Goal: Check status: Check status

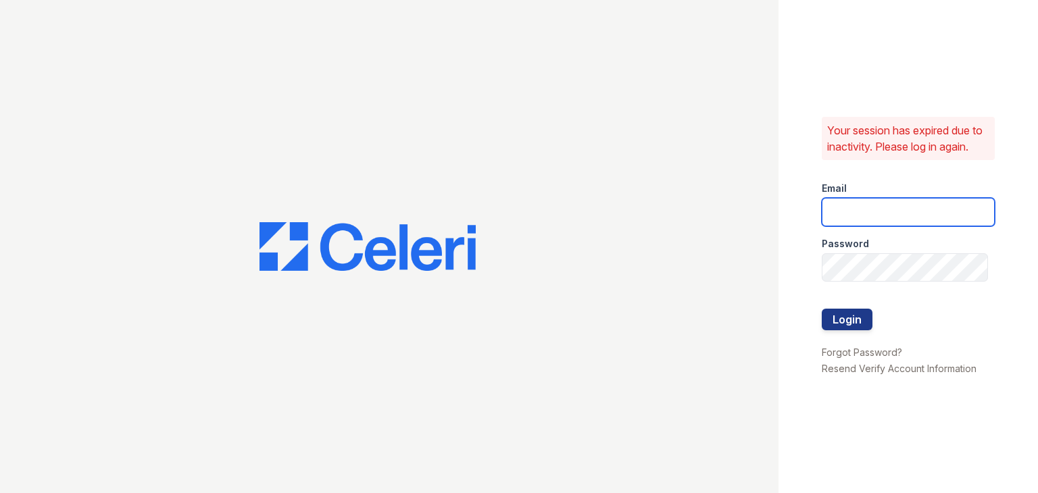
type input "ymp@mns.com"
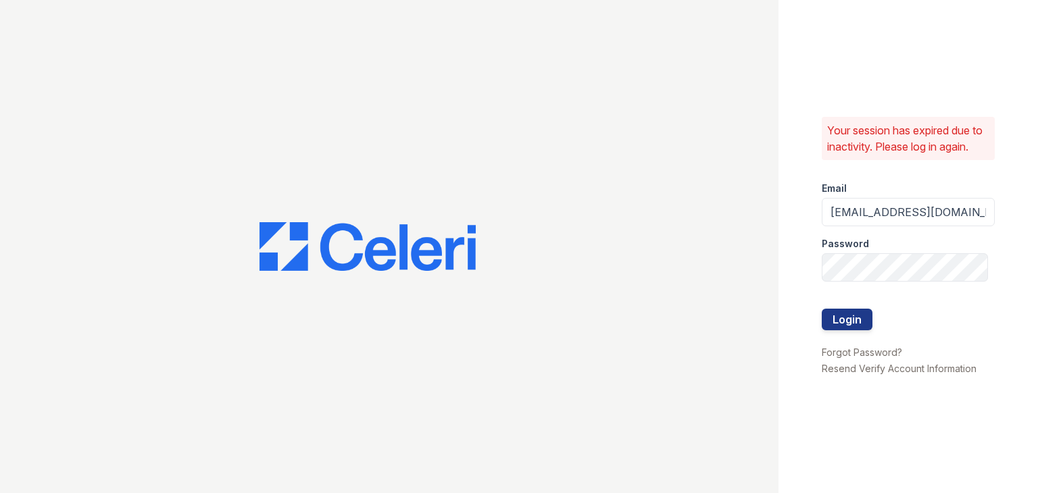
click at [848, 316] on button "Login" at bounding box center [846, 320] width 51 height 22
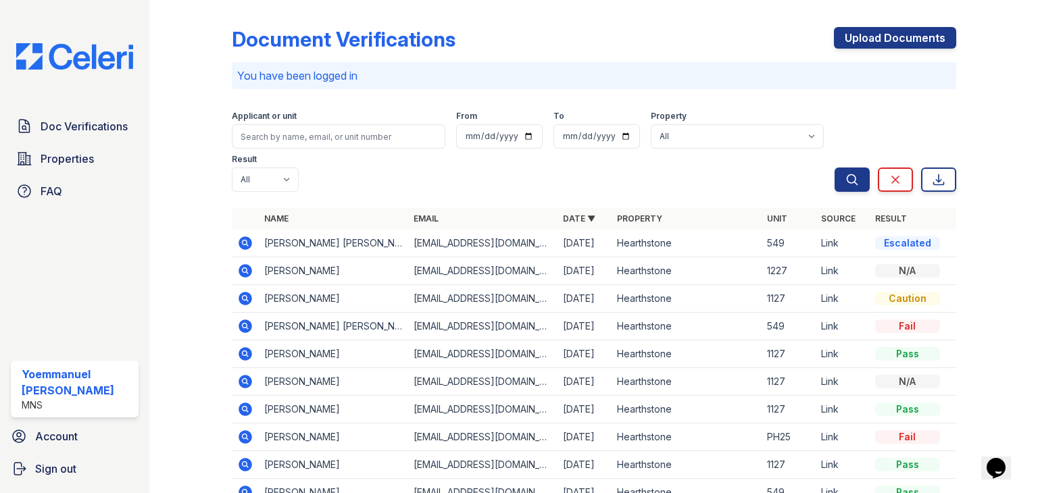
click at [243, 245] on icon at bounding box center [245, 243] width 16 height 16
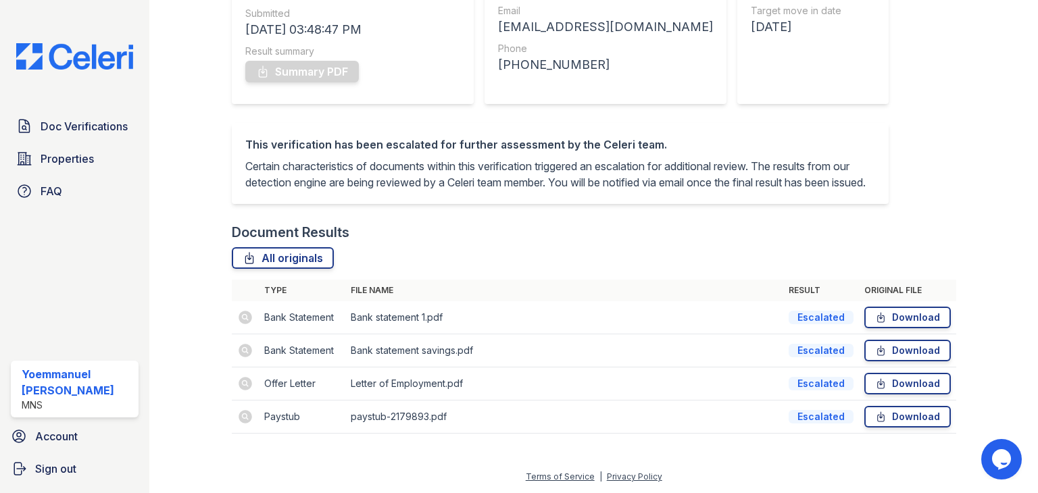
scroll to position [224, 0]
click at [243, 382] on td at bounding box center [245, 383] width 27 height 33
click at [243, 419] on td at bounding box center [245, 417] width 27 height 33
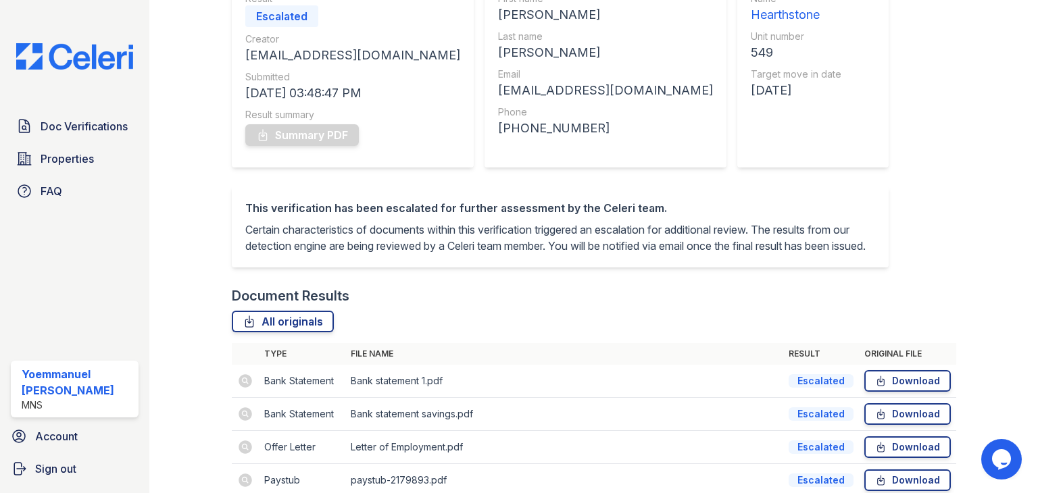
scroll to position [225, 0]
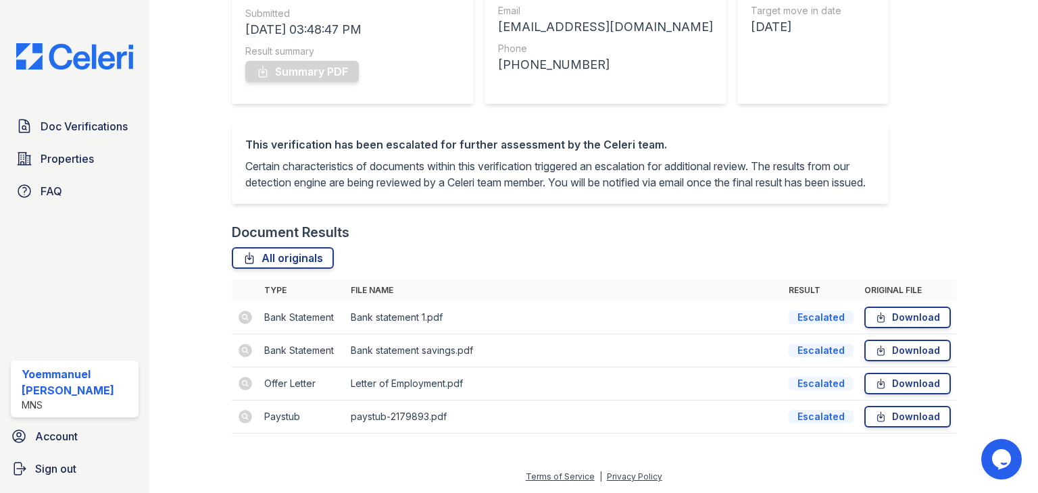
click at [704, 241] on div "Document Results" at bounding box center [594, 232] width 724 height 19
click at [678, 230] on div "Document Results" at bounding box center [594, 232] width 724 height 19
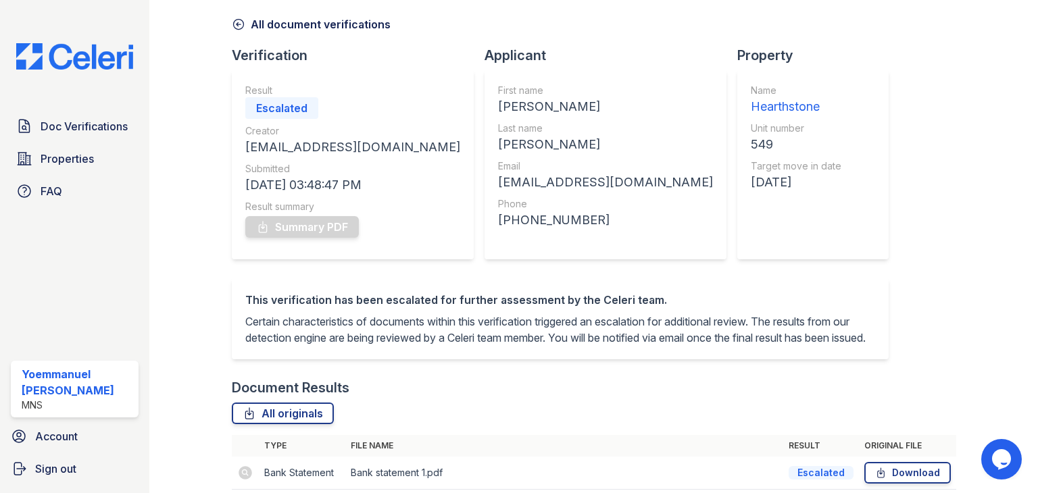
scroll to position [0, 0]
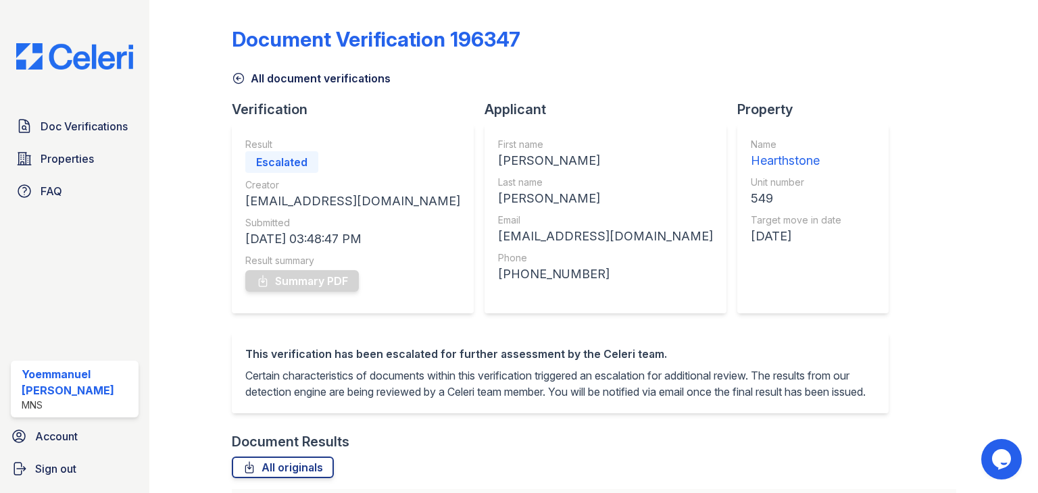
click at [762, 324] on div "Property Name Hearthstone Unit number 549 Target move in date 09/30/25" at bounding box center [818, 216] width 162 height 232
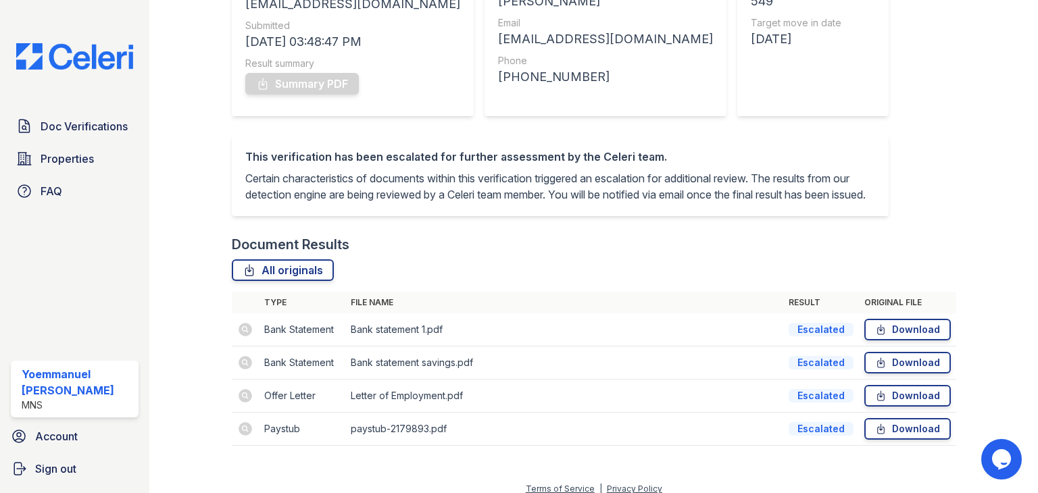
scroll to position [225, 0]
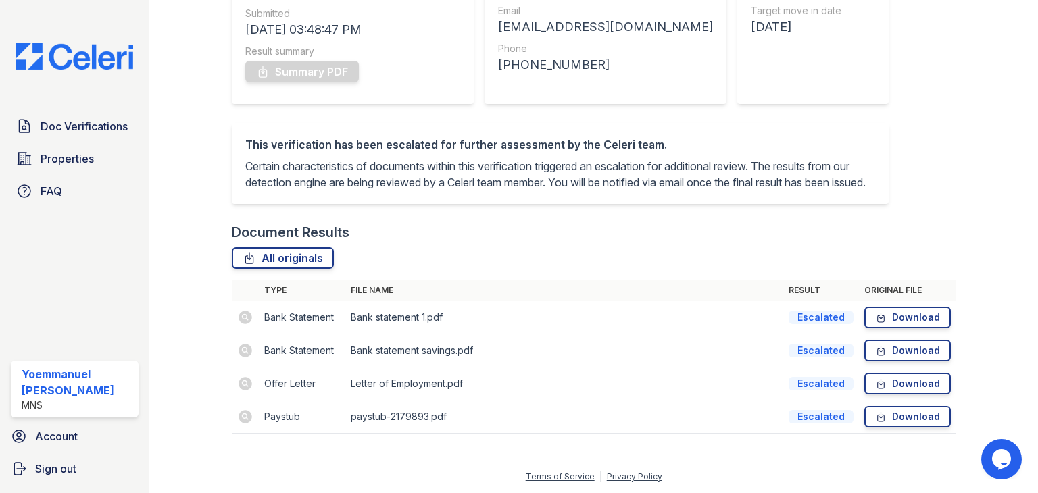
click at [0, 313] on div "Doc Verifications Properties FAQ Yoemmanuel Pena MNS Account Sign out" at bounding box center [74, 246] width 149 height 493
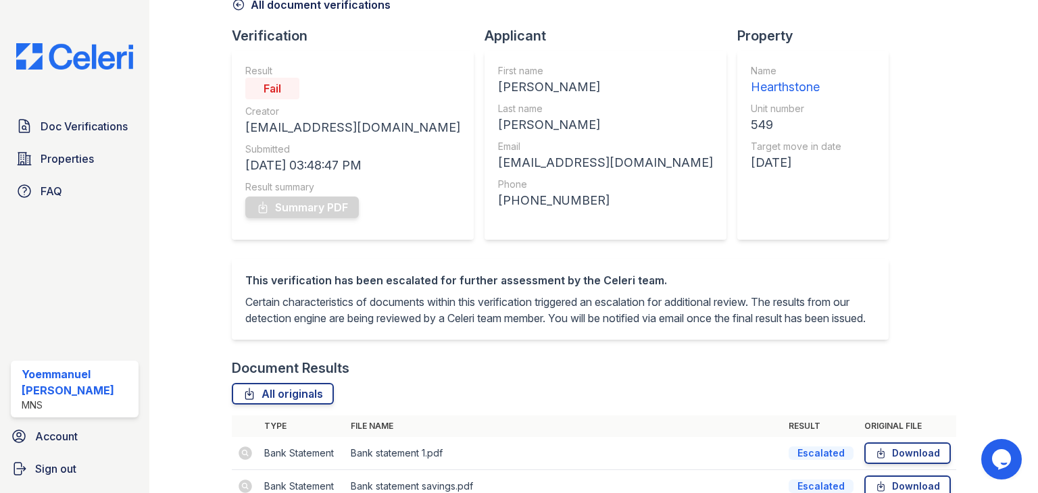
scroll to position [0, 0]
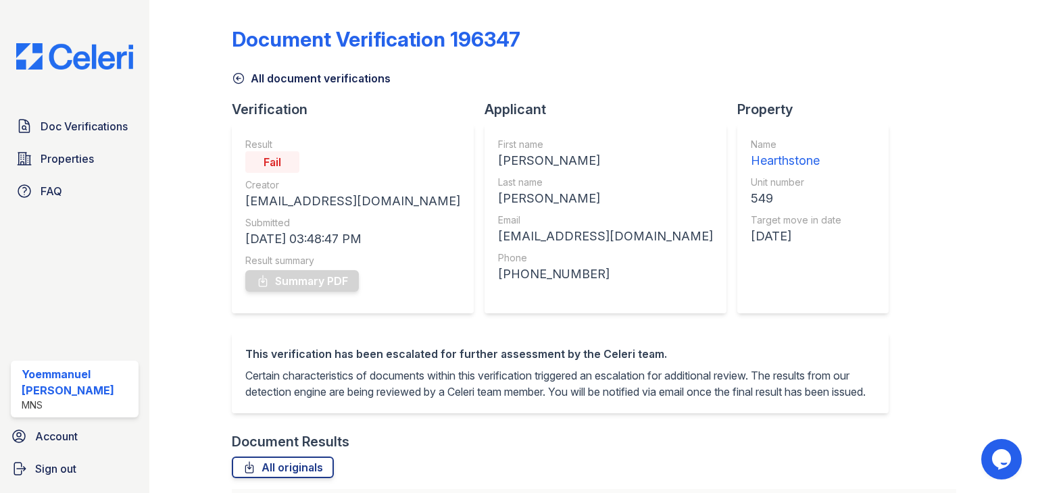
click at [238, 77] on icon at bounding box center [239, 79] width 14 height 14
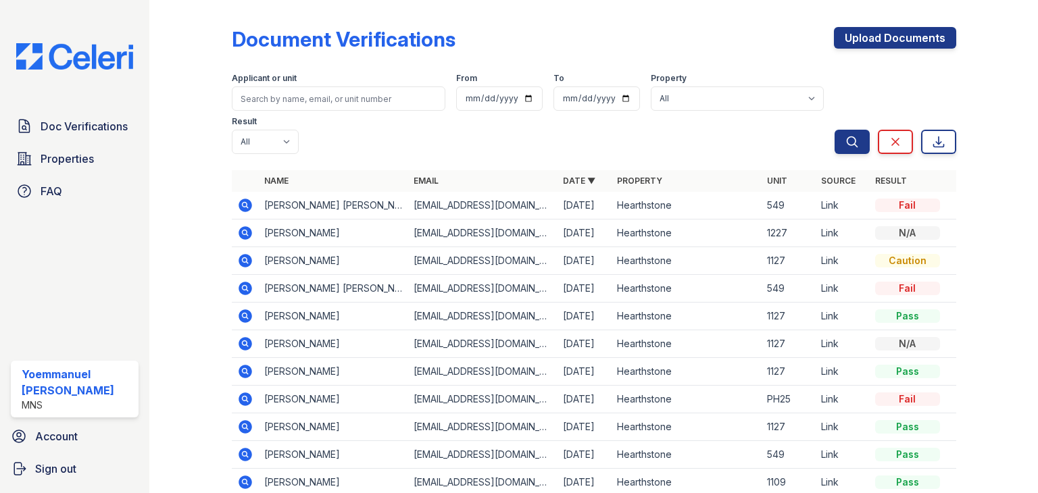
click at [247, 207] on icon at bounding box center [245, 206] width 14 height 14
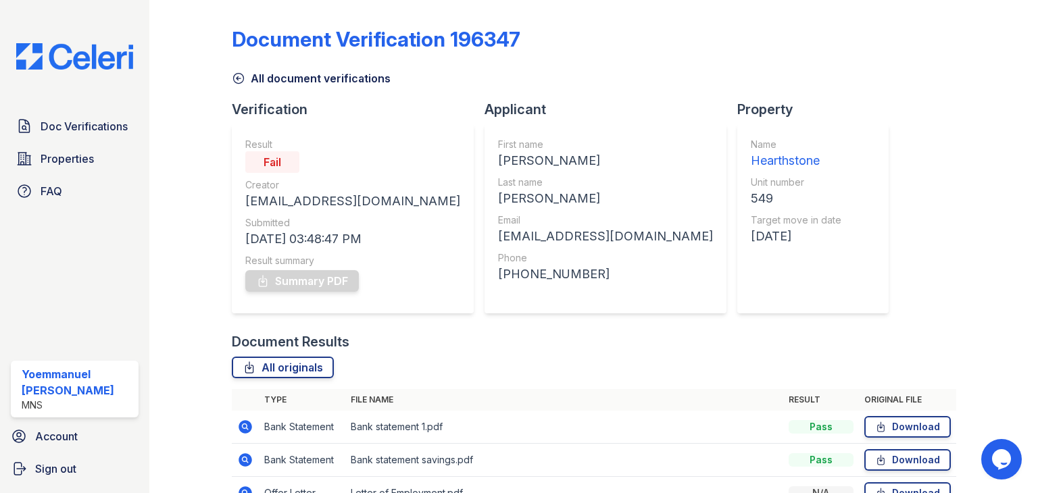
scroll to position [109, 0]
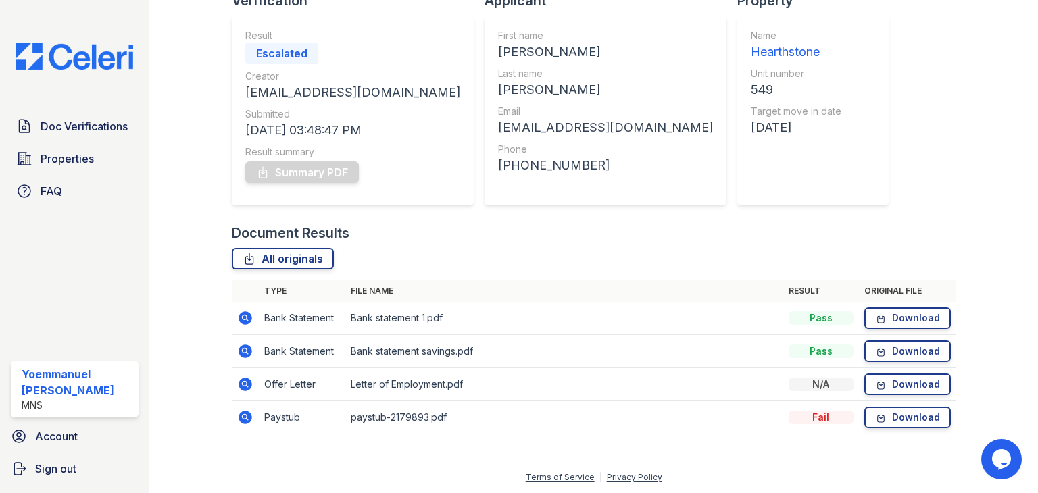
click at [245, 420] on icon at bounding box center [245, 418] width 14 height 14
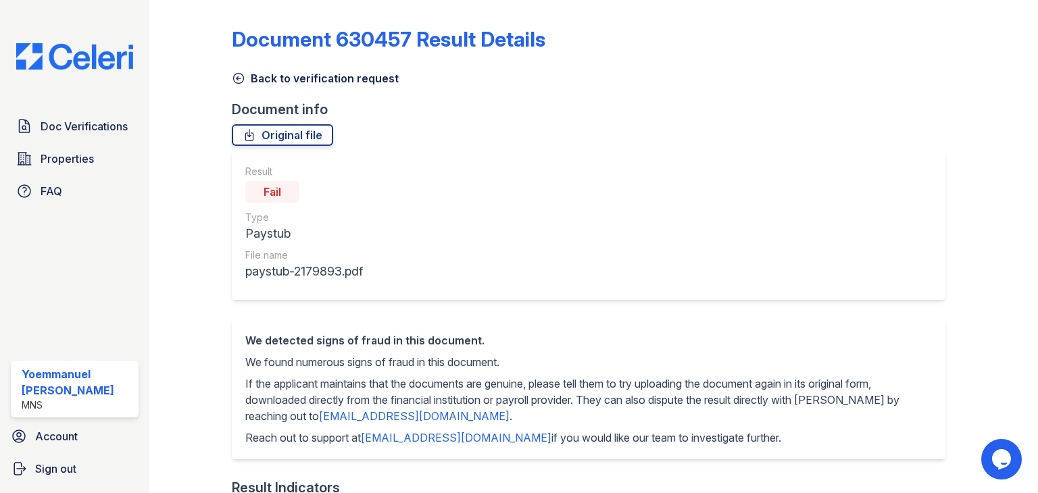
click at [238, 74] on icon at bounding box center [239, 79] width 14 height 14
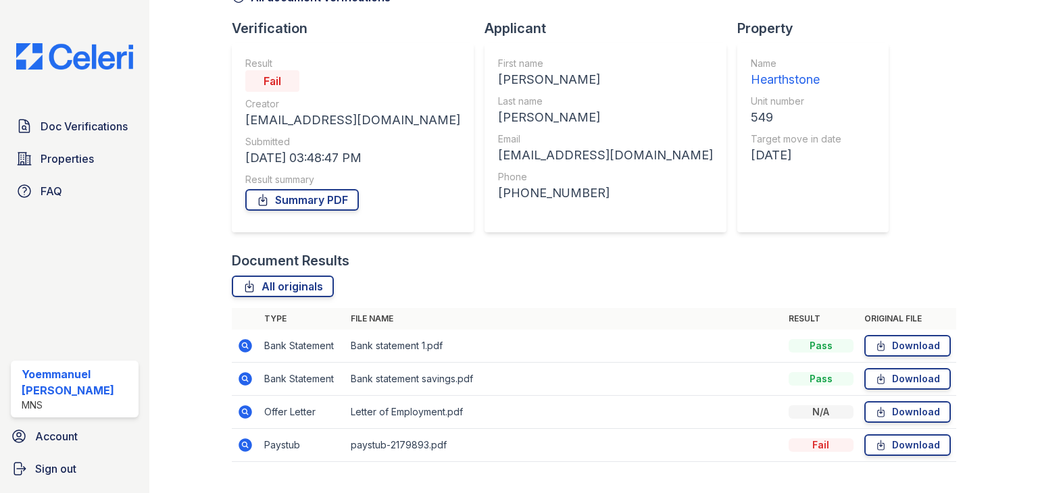
scroll to position [86, 0]
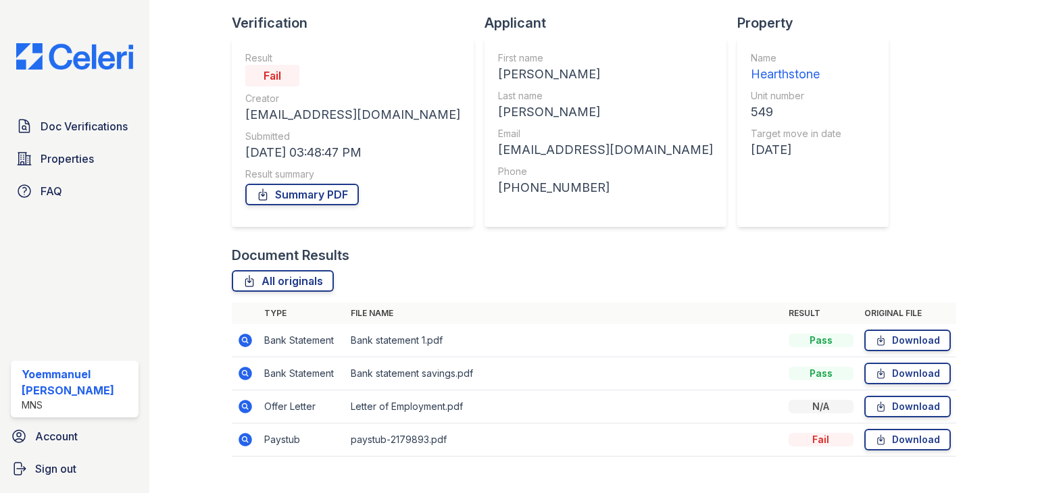
click at [247, 405] on icon at bounding box center [245, 407] width 14 height 14
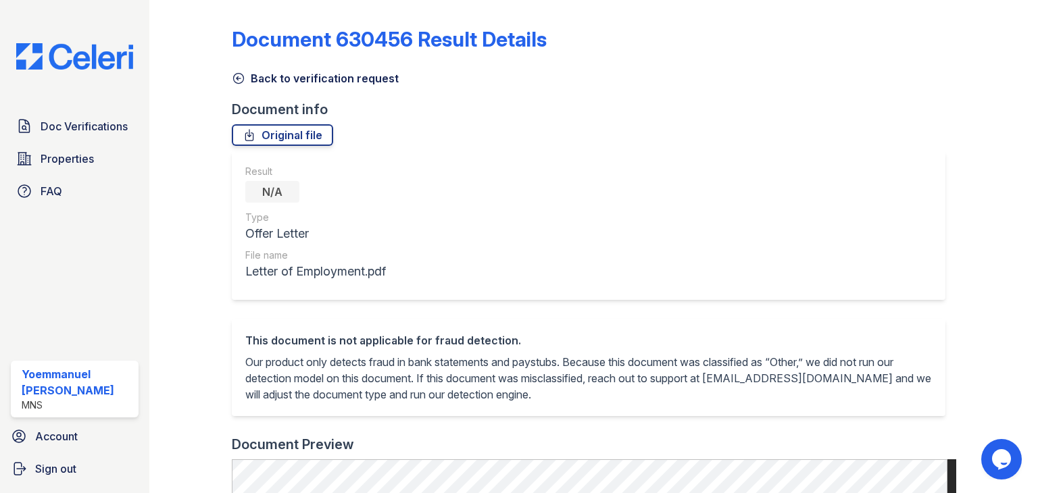
click at [240, 74] on icon at bounding box center [238, 79] width 10 height 10
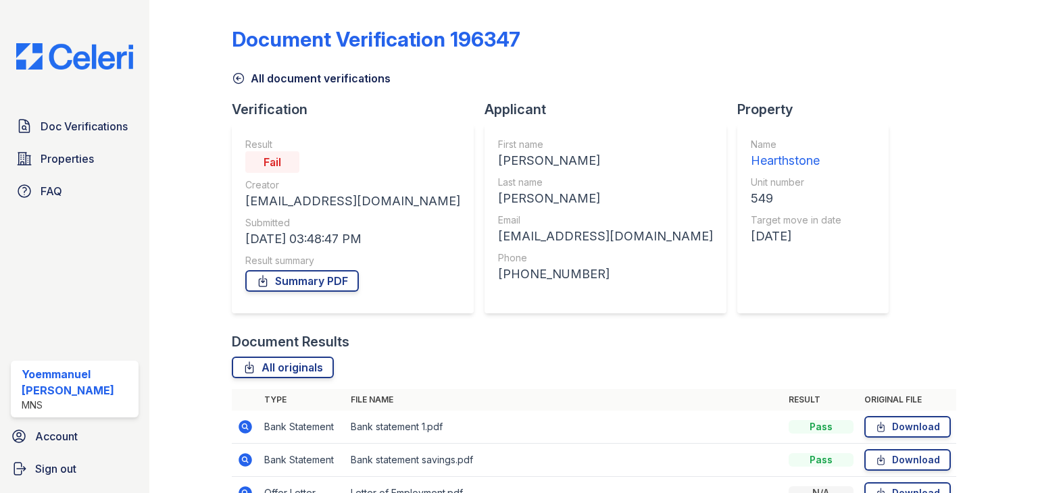
click at [240, 82] on icon at bounding box center [238, 79] width 10 height 10
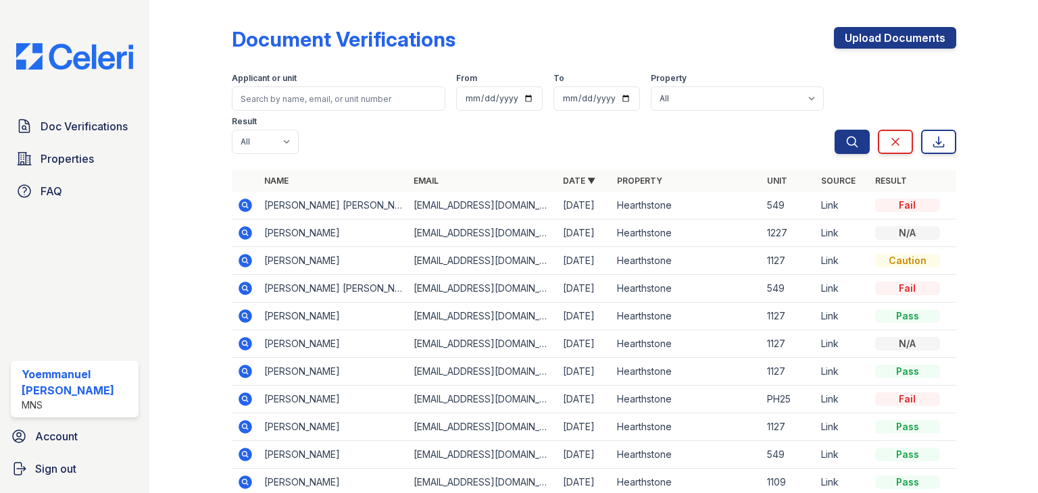
click at [247, 198] on icon at bounding box center [245, 205] width 16 height 16
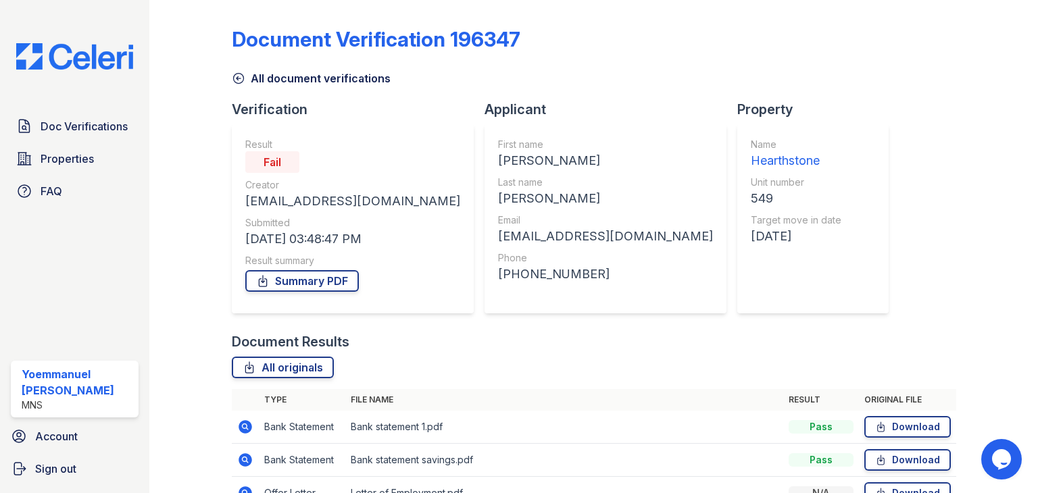
scroll to position [109, 0]
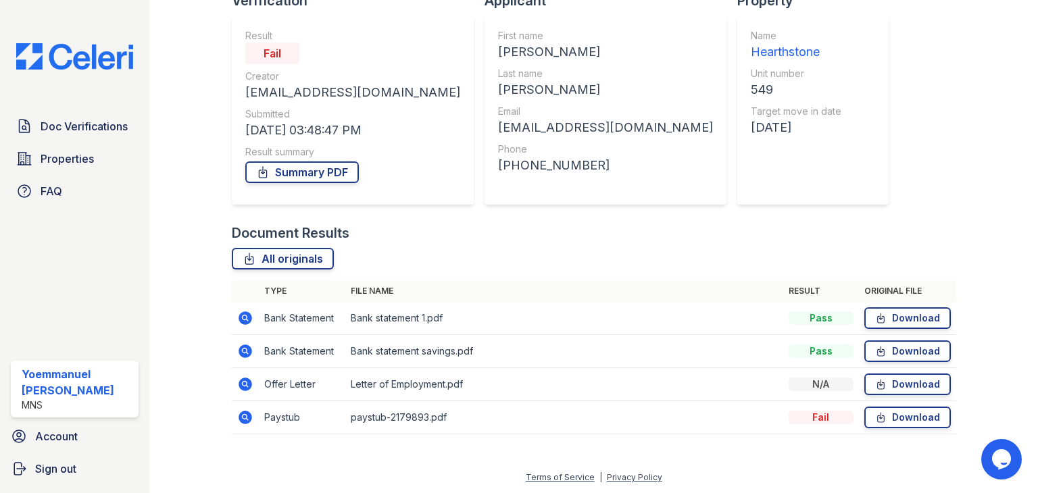
click at [247, 383] on icon at bounding box center [245, 385] width 14 height 14
